Goal: Information Seeking & Learning: Learn about a topic

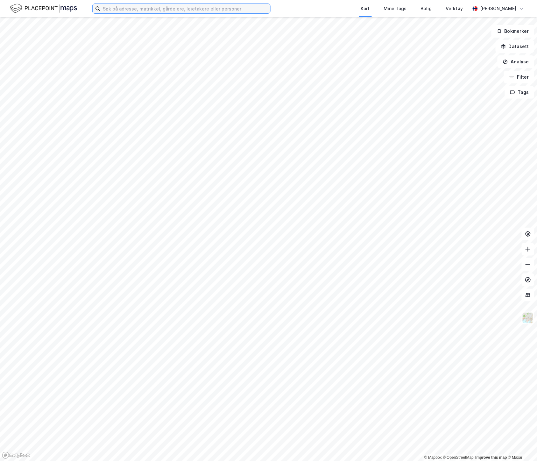
click at [181, 9] on input at bounding box center [185, 9] width 170 height 10
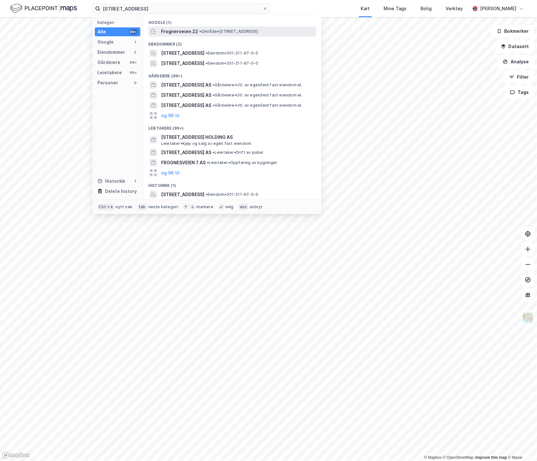
click at [231, 32] on span "• Område • [STREET_ADDRESS]" at bounding box center [228, 31] width 59 height 5
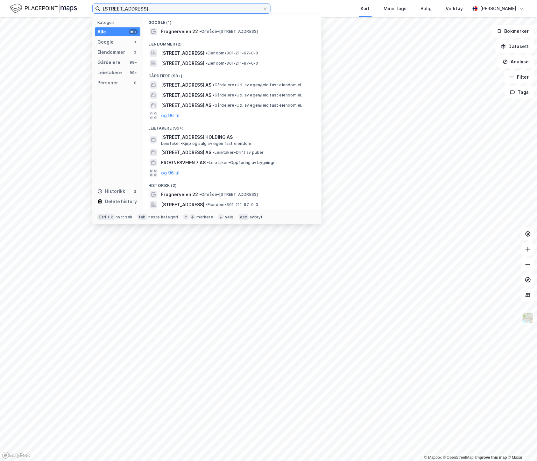
click at [177, 9] on input "[STREET_ADDRESS]" at bounding box center [181, 9] width 162 height 10
click at [258, 53] on span "• Eiendom • 301-211-97-0-0" at bounding box center [232, 53] width 53 height 5
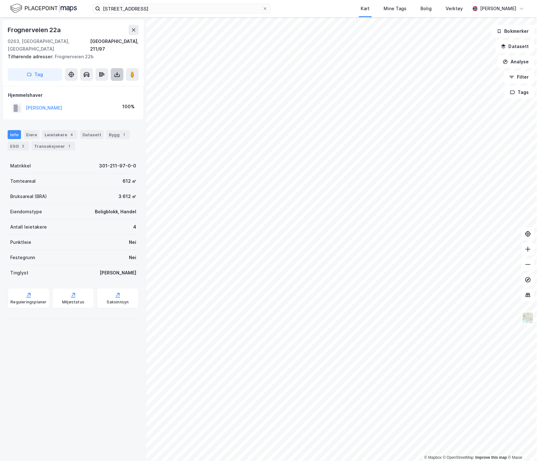
click at [117, 71] on icon at bounding box center [117, 74] width 6 height 6
click at [84, 85] on div "Last ned grunnbok" at bounding box center [85, 87] width 37 height 5
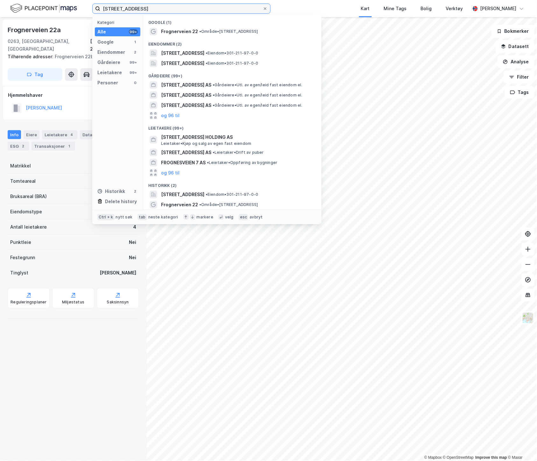
drag, startPoint x: 154, startPoint y: 12, endPoint x: 82, endPoint y: 5, distance: 72.9
click at [82, 5] on div "[STREET_ADDRESS] Kategori Alle 99+ Google 1 Eiendommer 2 Gårdeiere 99+ Leietake…" at bounding box center [268, 8] width 537 height 17
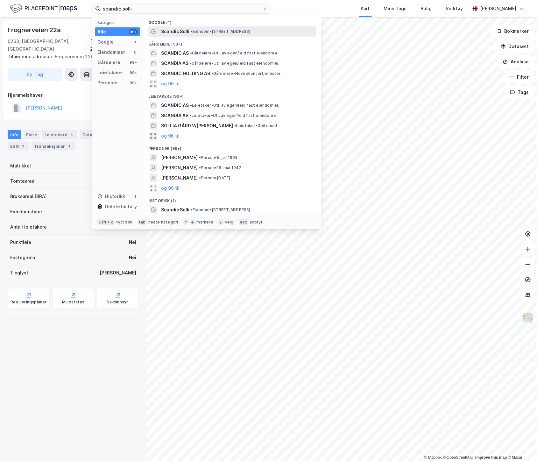
click at [218, 26] on div "Scandic Solli • Eiendom • [STREET_ADDRESS]" at bounding box center [232, 31] width 168 height 10
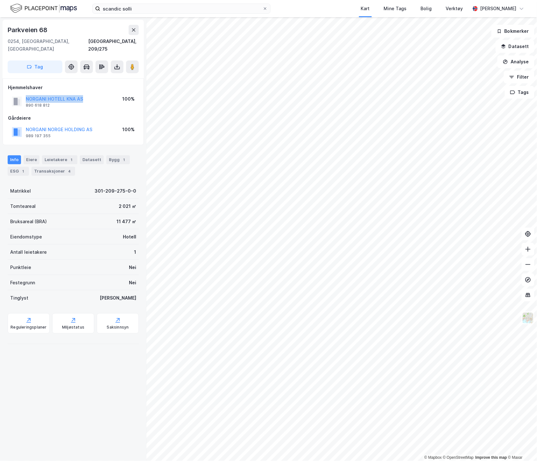
drag, startPoint x: 93, startPoint y: 93, endPoint x: 24, endPoint y: 89, distance: 69.1
click at [24, 94] on div "NORGANI HOTELL KNA AS 890 618 812 100%" at bounding box center [73, 101] width 131 height 15
copy button "NORGANI HOTELL KNA AS"
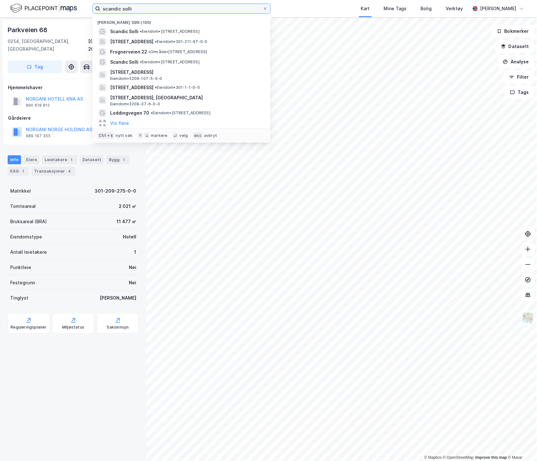
click at [138, 8] on input "scandic solli" at bounding box center [181, 9] width 162 height 10
paste input "NORGANI HOTELL KNA AS"
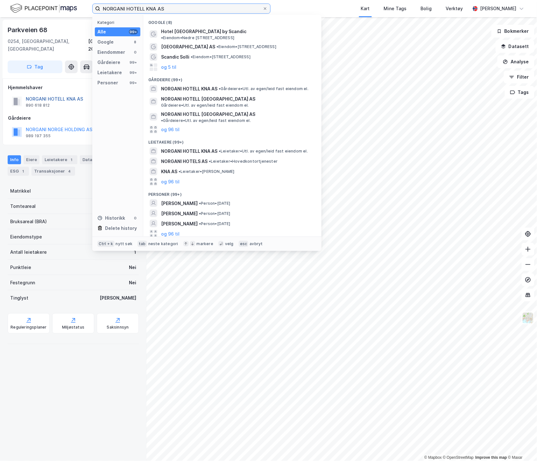
type input "NORGANI HOTELL KNA AS"
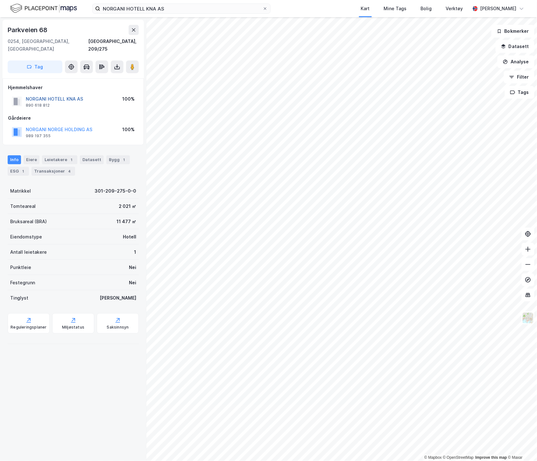
click at [0, 0] on button "NORGANI HOTELL KNA AS" at bounding box center [0, 0] width 0 height 0
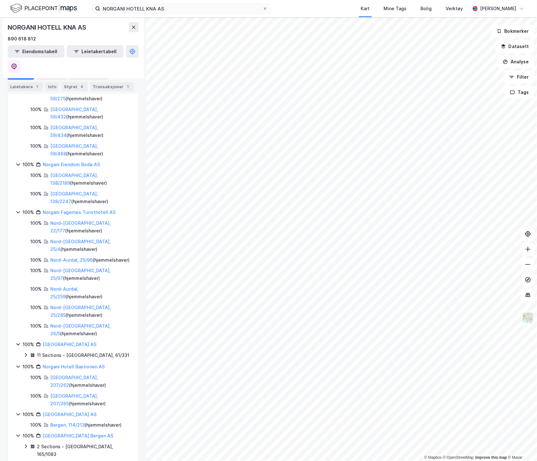
scroll to position [318, 0]
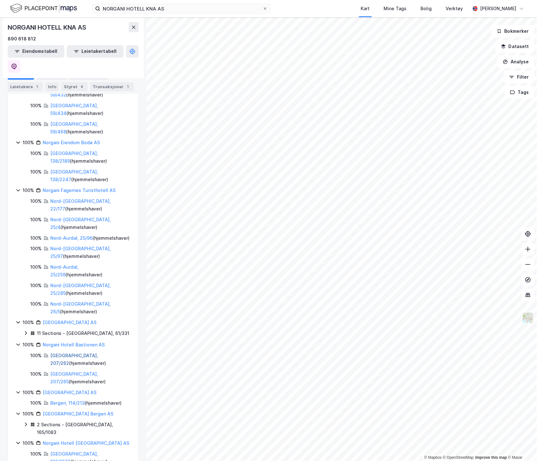
click at [56, 353] on link "[GEOGRAPHIC_DATA], 207/262" at bounding box center [74, 359] width 48 height 13
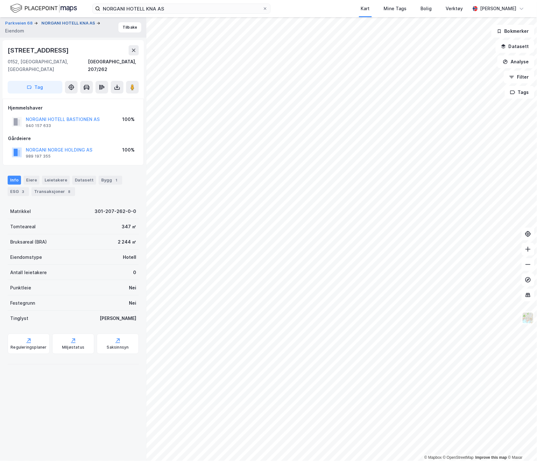
click at [77, 22] on button "NORGANI HOTELL KNA AS" at bounding box center [68, 23] width 55 height 6
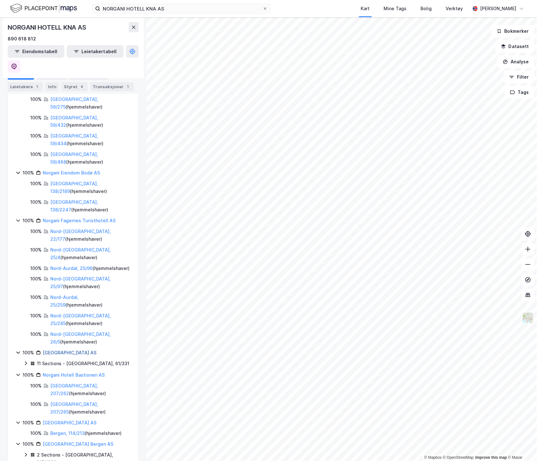
scroll to position [271, 0]
